Goal: Complete application form

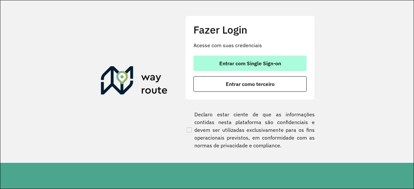
click at [237, 62] on span "Entrar com Single Sign-on" at bounding box center [250, 63] width 62 height 5
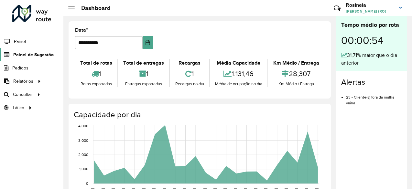
click at [37, 53] on span "Painel de Sugestão" at bounding box center [33, 54] width 40 height 7
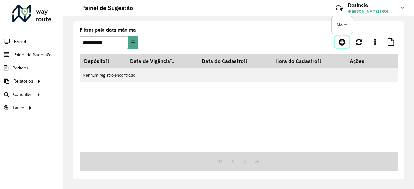
click at [344, 40] on icon at bounding box center [341, 42] width 7 height 8
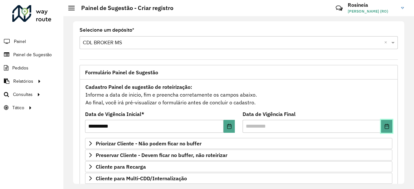
click at [385, 124] on icon "Choose Date" at bounding box center [386, 126] width 5 height 5
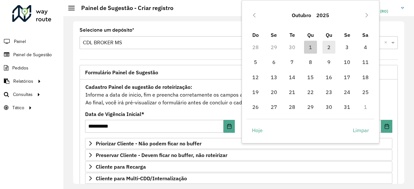
click at [328, 49] on span "2" at bounding box center [328, 47] width 13 height 13
type input "**********"
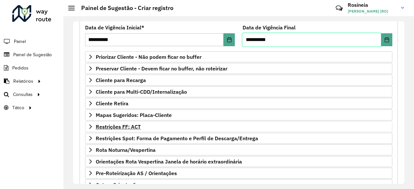
scroll to position [97, 0]
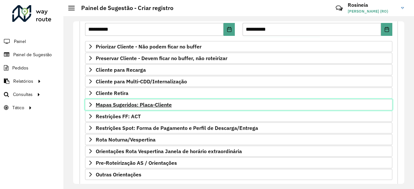
click at [124, 105] on span "Mapas Sugeridos: Placa-Cliente" at bounding box center [134, 104] width 76 height 5
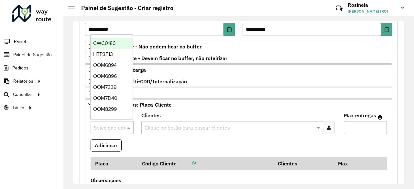
click at [112, 126] on input "text" at bounding box center [106, 128] width 24 height 8
type input "***"
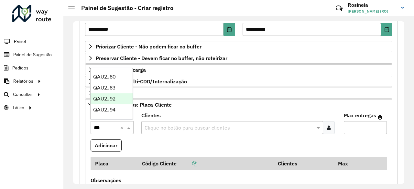
click at [117, 99] on div "QAU2J92" at bounding box center [111, 98] width 42 height 11
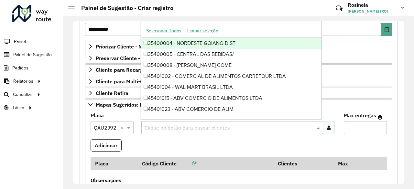
click at [161, 126] on input "text" at bounding box center [229, 128] width 172 height 8
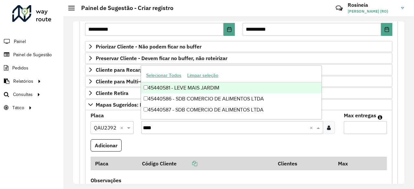
type input "*****"
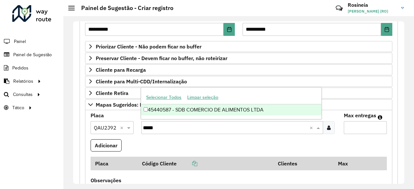
click at [220, 111] on div "45440587 - SDB COMERCIO DE ALIMENTOS LTDA" at bounding box center [231, 109] width 180 height 11
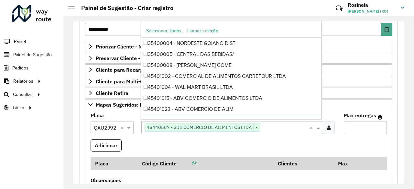
click at [360, 126] on input "Max entregas" at bounding box center [364, 127] width 43 height 13
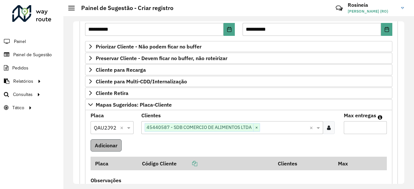
type input "*"
click at [108, 144] on button "Adicionar" at bounding box center [105, 145] width 31 height 12
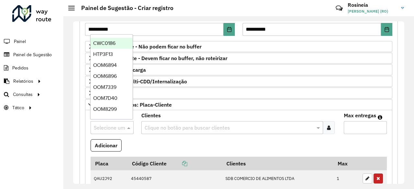
click at [111, 127] on input "text" at bounding box center [106, 128] width 24 height 8
type input "***"
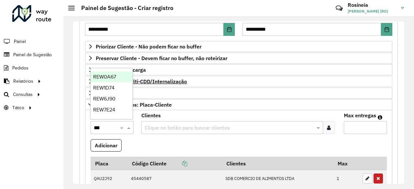
click at [114, 75] on span "REW0A67" at bounding box center [104, 76] width 23 height 5
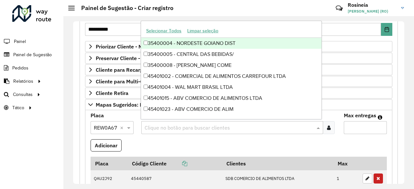
click at [157, 127] on input "text" at bounding box center [229, 128] width 172 height 8
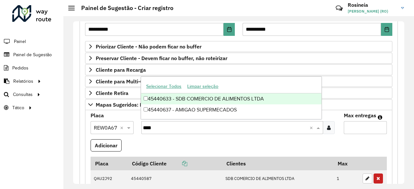
type input "*****"
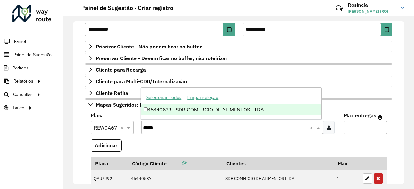
click at [220, 110] on div "45440633 - SDB COMERCIO DE ALIMENTOS LTDA" at bounding box center [231, 109] width 180 height 11
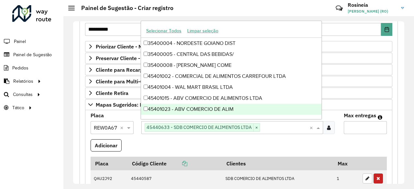
click at [365, 125] on input "Max entregas" at bounding box center [364, 127] width 43 height 13
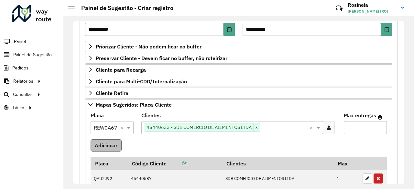
type input "*"
click at [108, 146] on button "Adicionar" at bounding box center [105, 145] width 31 height 12
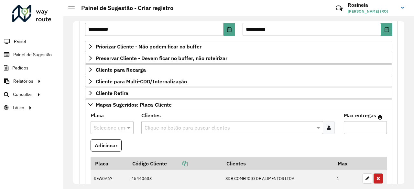
click at [111, 124] on input "text" at bounding box center [106, 128] width 24 height 8
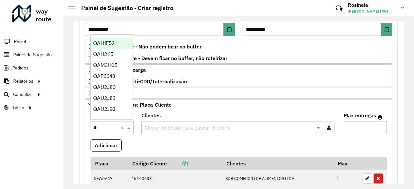
type input "**"
click at [115, 109] on span "QAU2J92" at bounding box center [104, 108] width 22 height 5
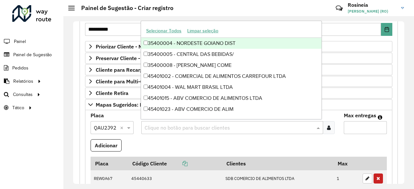
click at [164, 125] on input "text" at bounding box center [229, 128] width 172 height 8
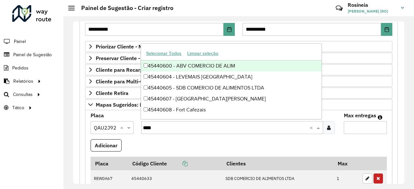
type input "*****"
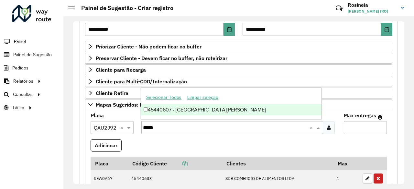
drag, startPoint x: 233, startPoint y: 108, endPoint x: 363, endPoint y: 132, distance: 131.6
click at [233, 108] on div "45440607 - [GEOGRAPHIC_DATA][PERSON_NAME]" at bounding box center [231, 109] width 180 height 11
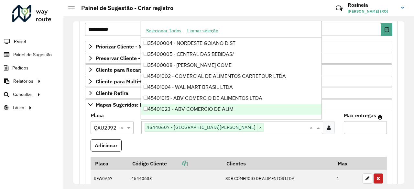
click at [352, 124] on input "Max entregas" at bounding box center [364, 127] width 43 height 13
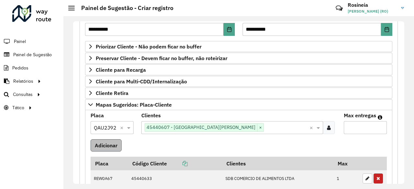
type input "*"
drag, startPoint x: 111, startPoint y: 141, endPoint x: 115, endPoint y: 144, distance: 5.0
click at [111, 142] on button "Adicionar" at bounding box center [105, 145] width 31 height 12
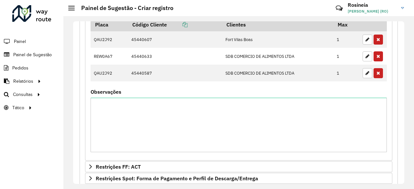
scroll to position [258, 0]
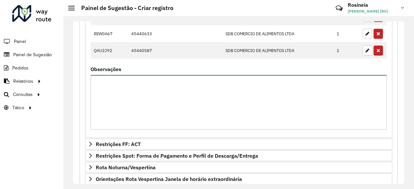
click at [157, 102] on textarea "Observações" at bounding box center [238, 102] width 296 height 55
type textarea "*"
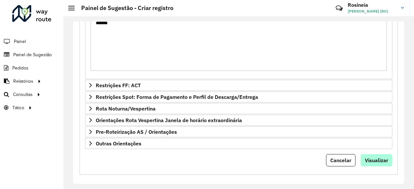
type textarea "*******"
click at [362, 154] on button "Visualizar" at bounding box center [376, 160] width 32 height 12
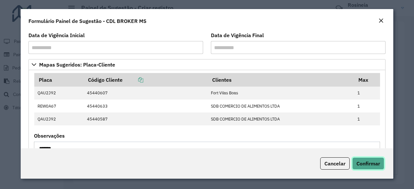
click at [375, 158] on button "Confirmar" at bounding box center [368, 163] width 32 height 12
